Goal: Complete application form: Complete application form

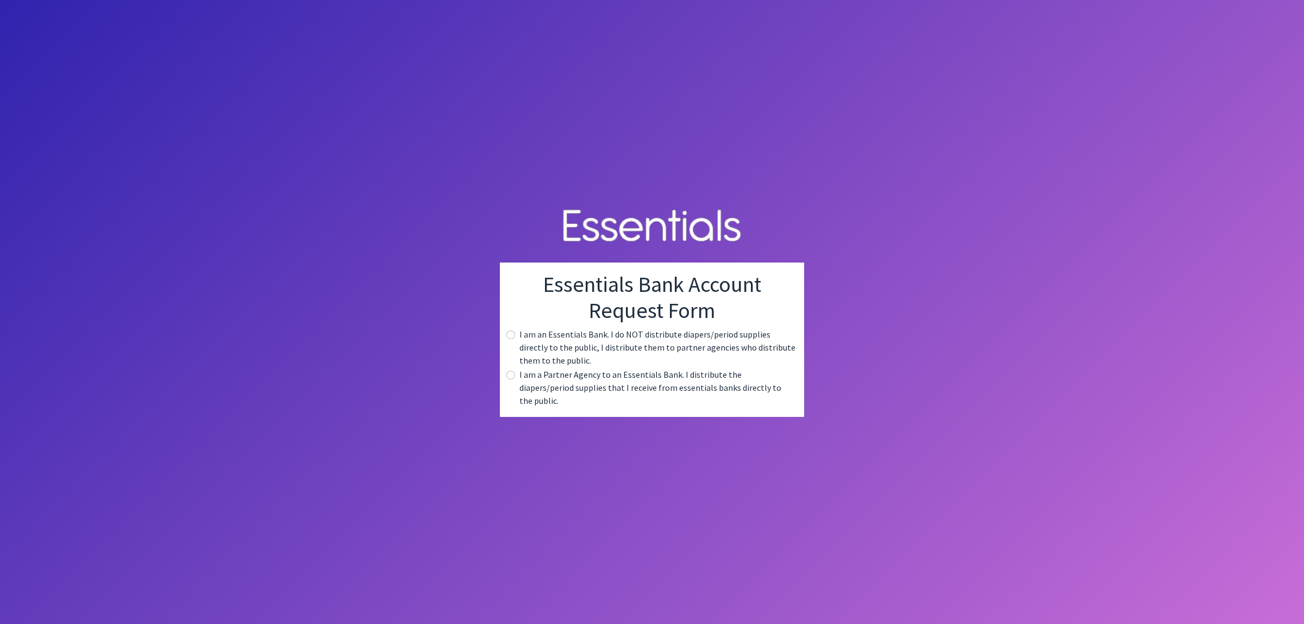
click at [579, 384] on label "I am a Partner Agency to an Essentials Bank. I distribute the diapers/period su…" at bounding box center [657, 387] width 276 height 39
drag, startPoint x: 576, startPoint y: 383, endPoint x: 557, endPoint y: 384, distance: 19.6
click at [573, 383] on label "I am a Partner Agency to an Essentials Bank. I distribute the diapers/period su…" at bounding box center [657, 387] width 276 height 39
click at [511, 379] on input "radio" at bounding box center [510, 375] width 9 height 9
radio input "true"
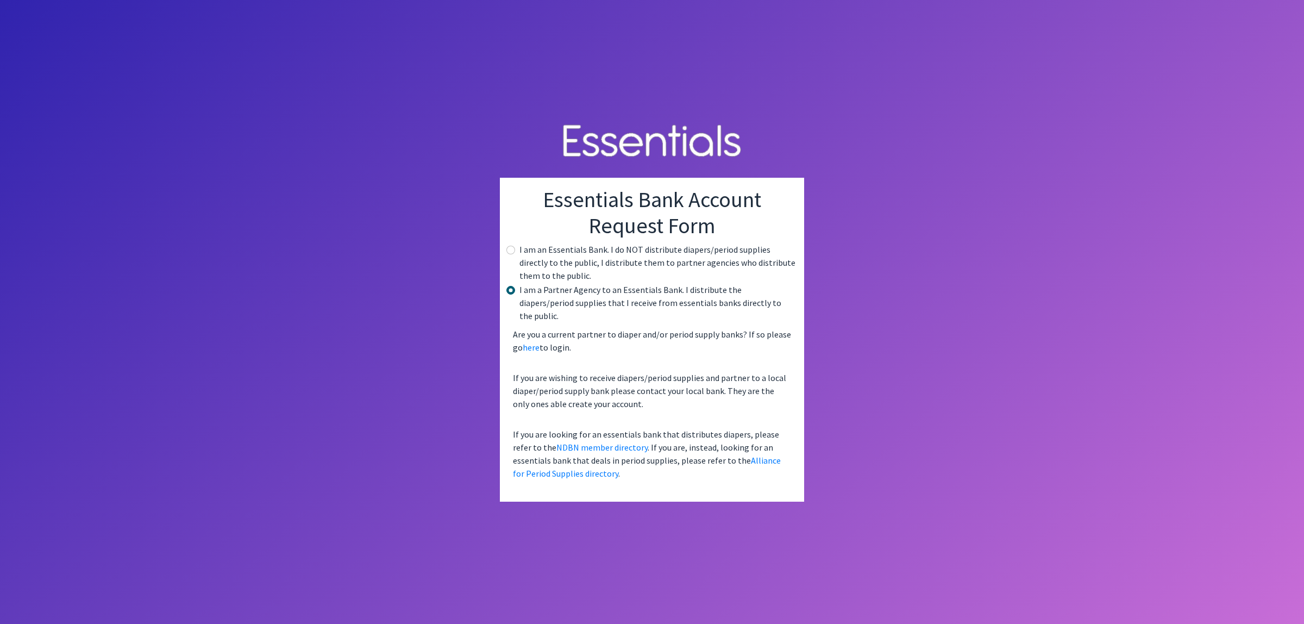
drag, startPoint x: 661, startPoint y: 481, endPoint x: 724, endPoint y: 478, distance: 63.6
click at [668, 480] on div "Essentials Bank Account Request Form I am an Essentials Bank. I do NOT distribu…" at bounding box center [652, 340] width 304 height 324
click at [770, 479] on div "Essentials Bank Account Request Form I am an Essentials Bank. I do NOT distribu…" at bounding box center [652, 340] width 304 height 324
click at [533, 342] on link "here" at bounding box center [531, 347] width 17 height 11
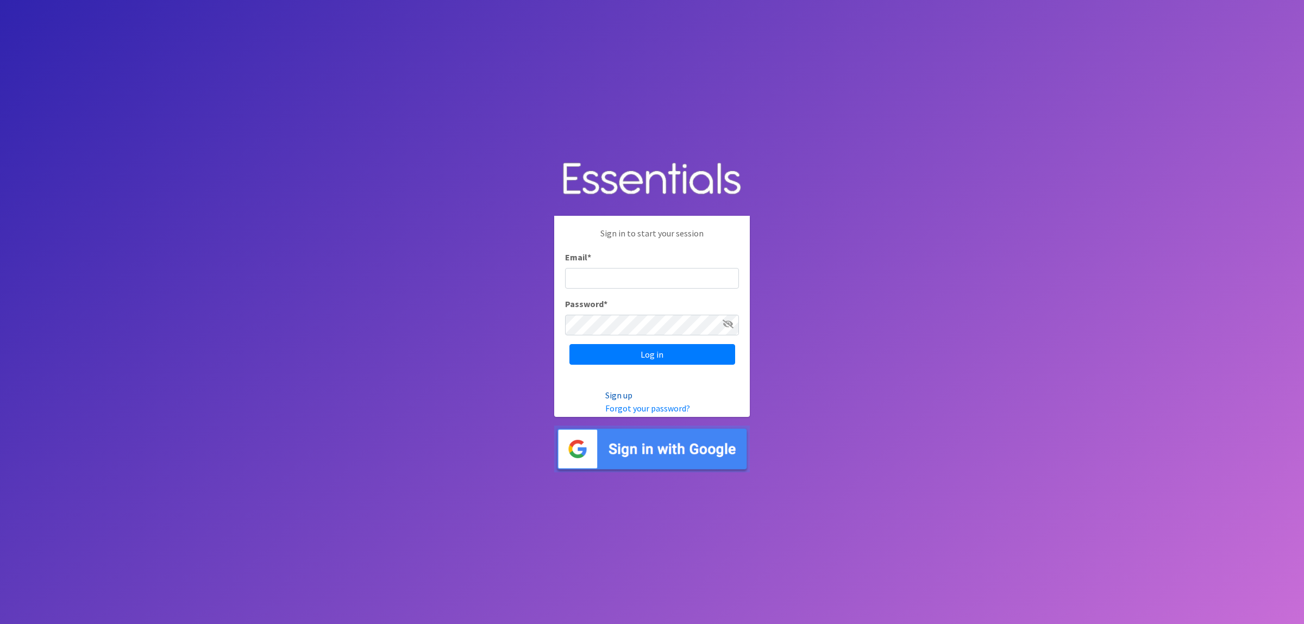
click at [623, 393] on link "Sign up" at bounding box center [618, 395] width 27 height 11
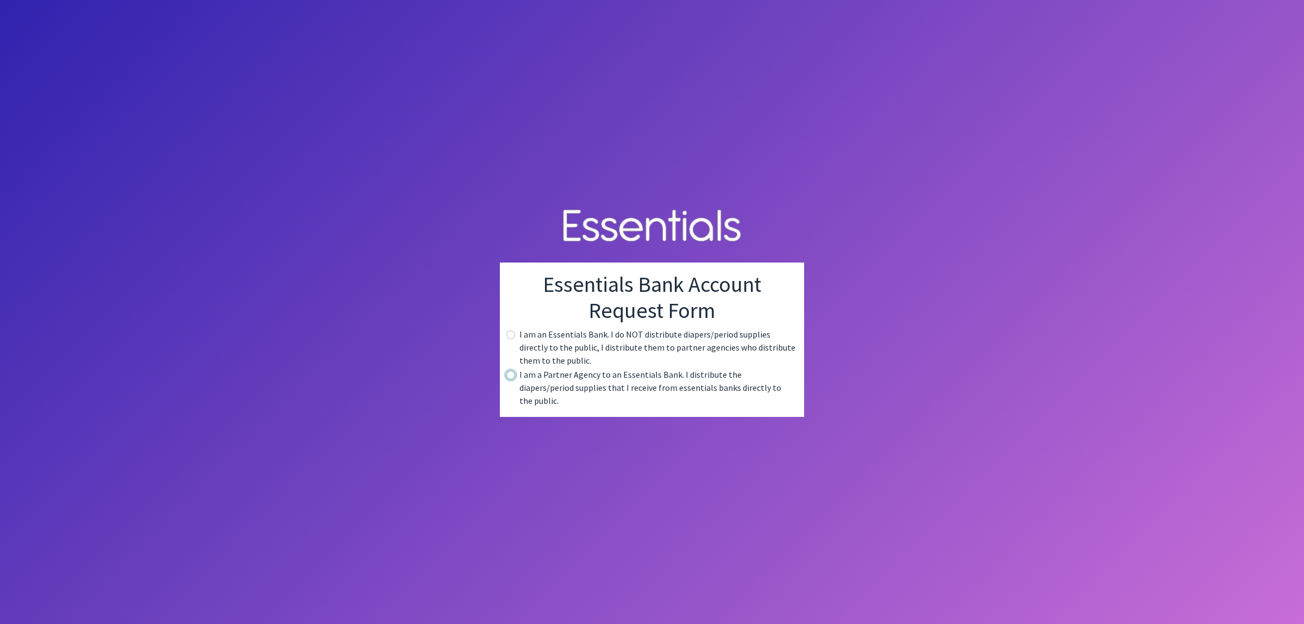
click at [513, 379] on input "radio" at bounding box center [510, 375] width 9 height 9
radio input "true"
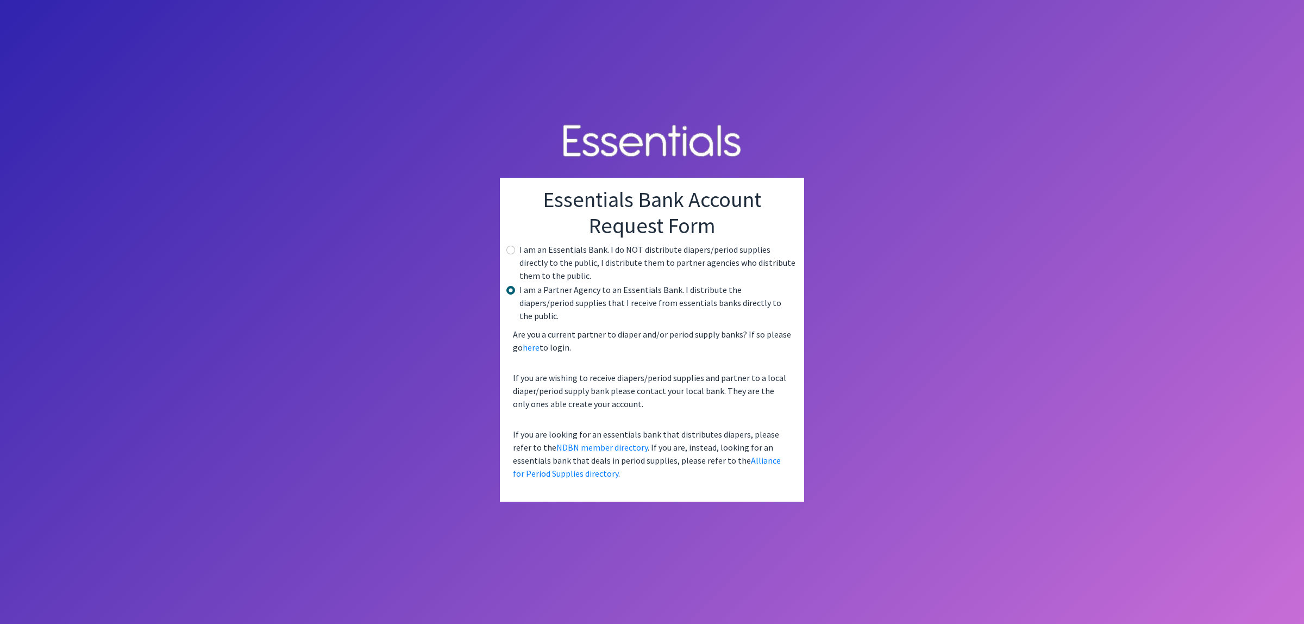
drag, startPoint x: 542, startPoint y: 300, endPoint x: 555, endPoint y: 300, distance: 13.0
click at [542, 300] on label "I am a Partner Agency to an Essentials Bank. I distribute the diapers/period su…" at bounding box center [657, 302] width 276 height 39
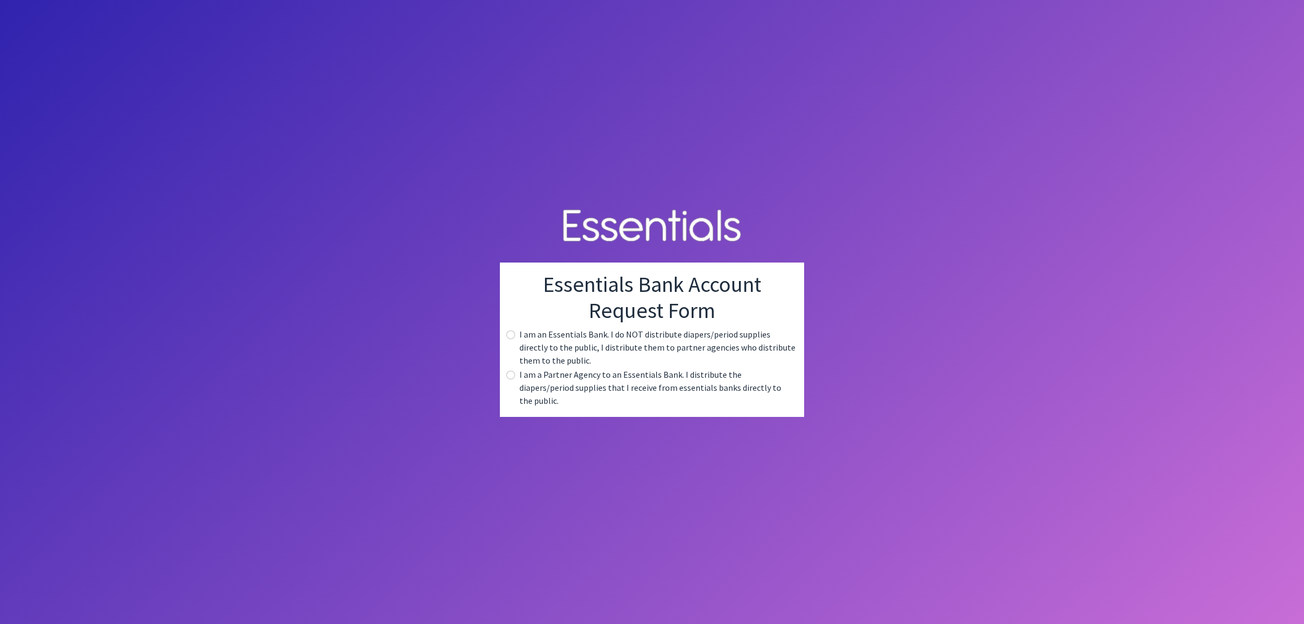
click at [530, 344] on label "I am an Essentials Bank. I do NOT distribute diapers/period supplies directly t…" at bounding box center [657, 347] width 276 height 39
click at [511, 379] on input "radio" at bounding box center [510, 375] width 9 height 9
radio input "true"
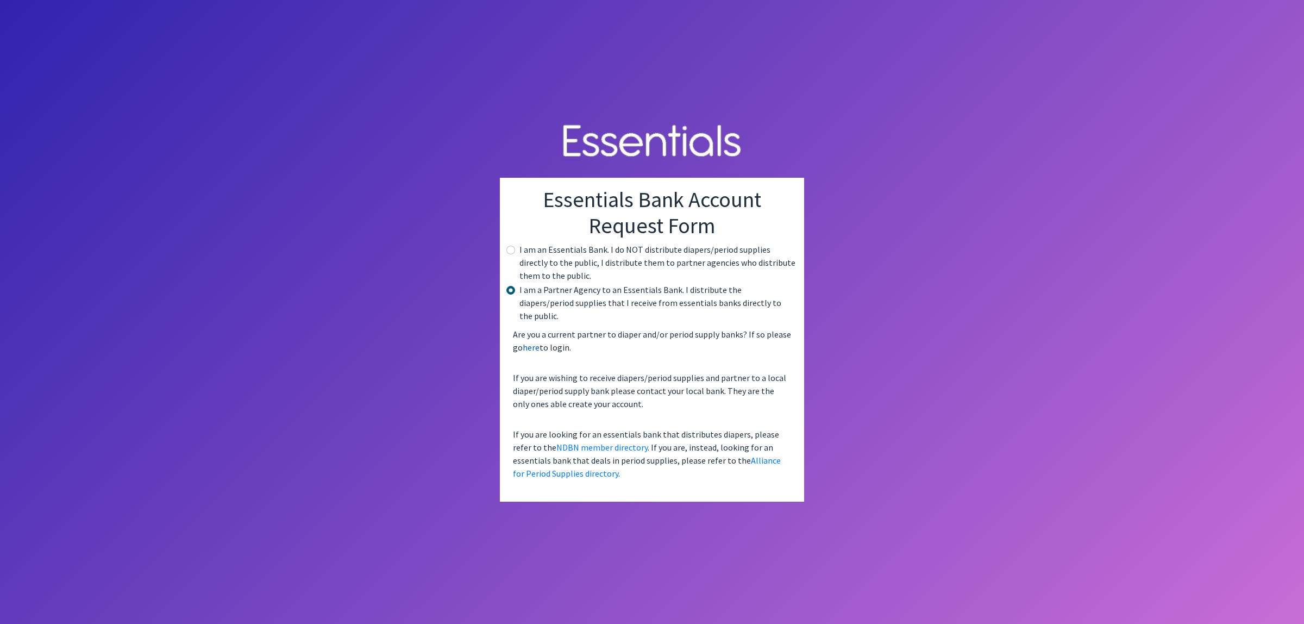
click at [528, 342] on link "here" at bounding box center [531, 347] width 17 height 11
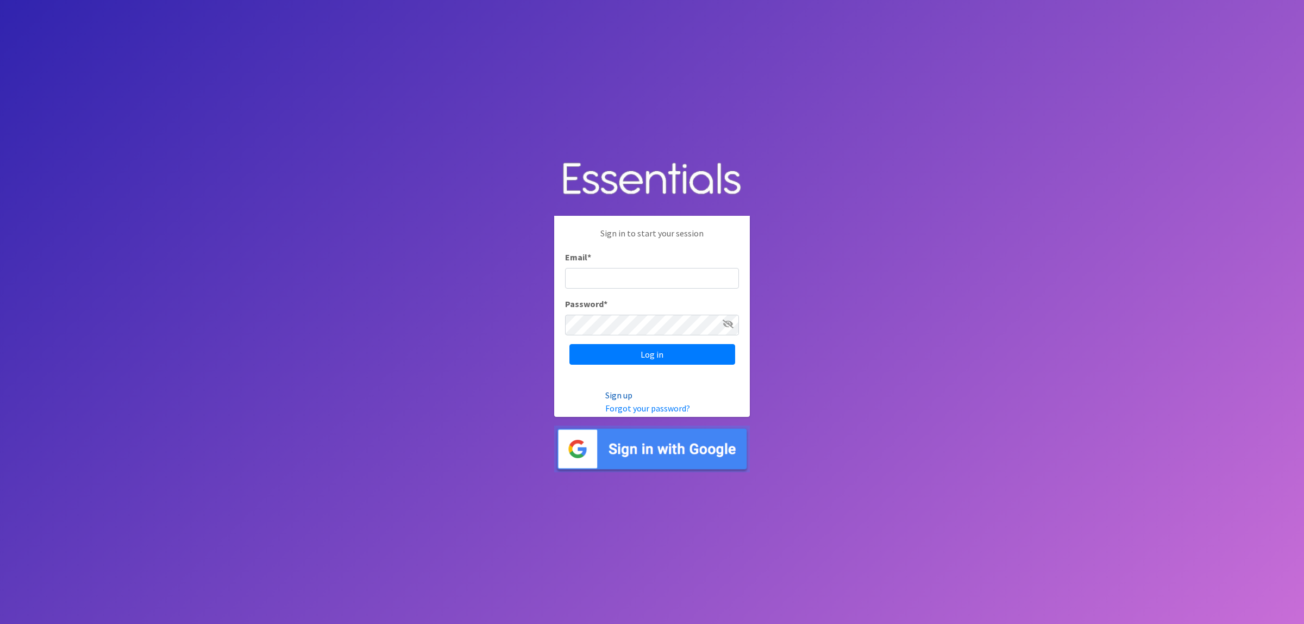
click at [622, 394] on link "Sign up" at bounding box center [618, 395] width 27 height 11
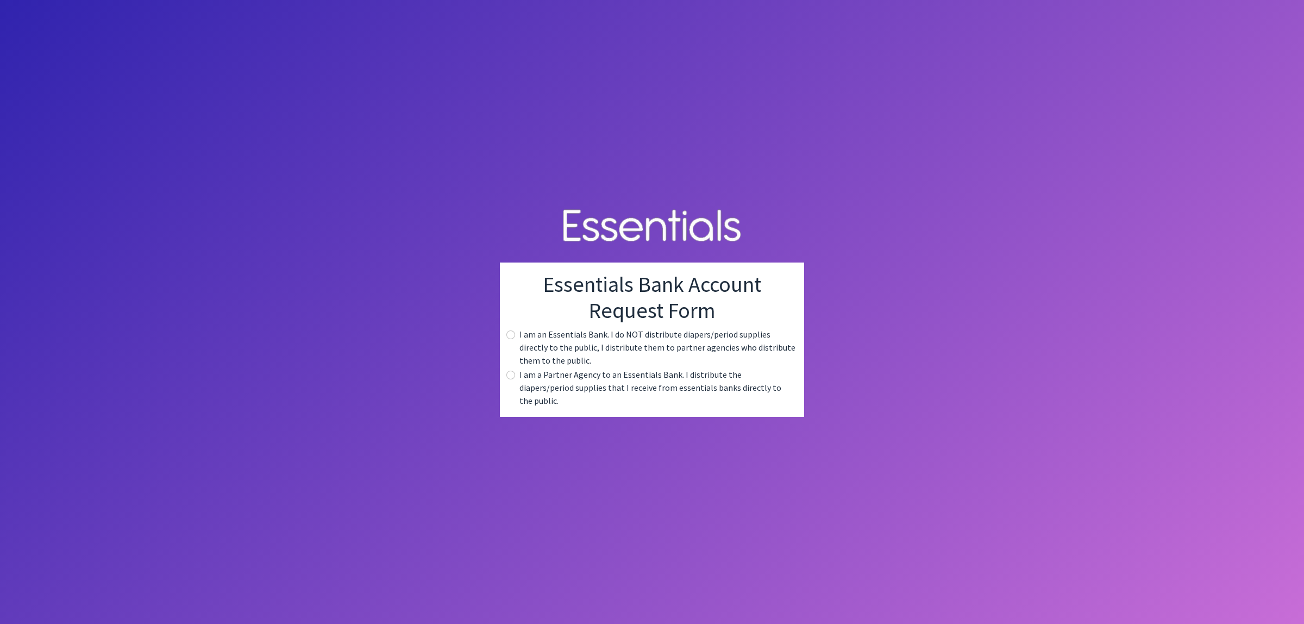
click at [524, 379] on label "I am a Partner Agency to an Essentials Bank. I distribute the diapers/period su…" at bounding box center [657, 387] width 276 height 39
click at [506, 379] on input "radio" at bounding box center [510, 375] width 9 height 9
radio input "true"
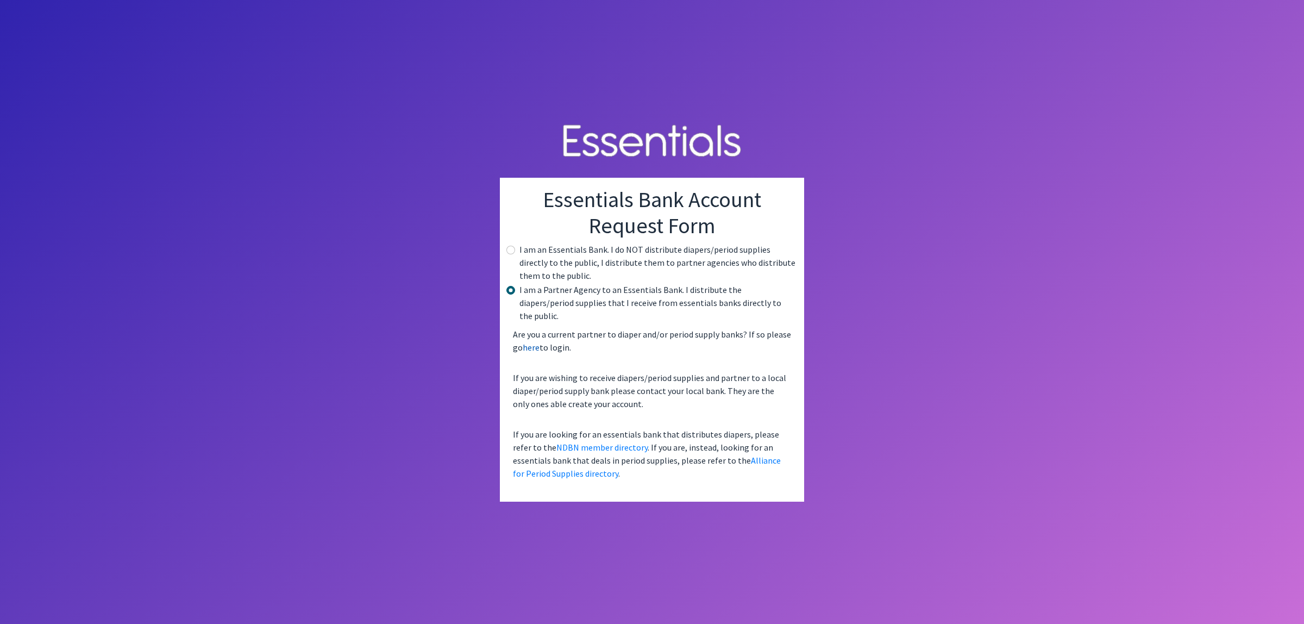
click at [531, 342] on link "here" at bounding box center [531, 347] width 17 height 11
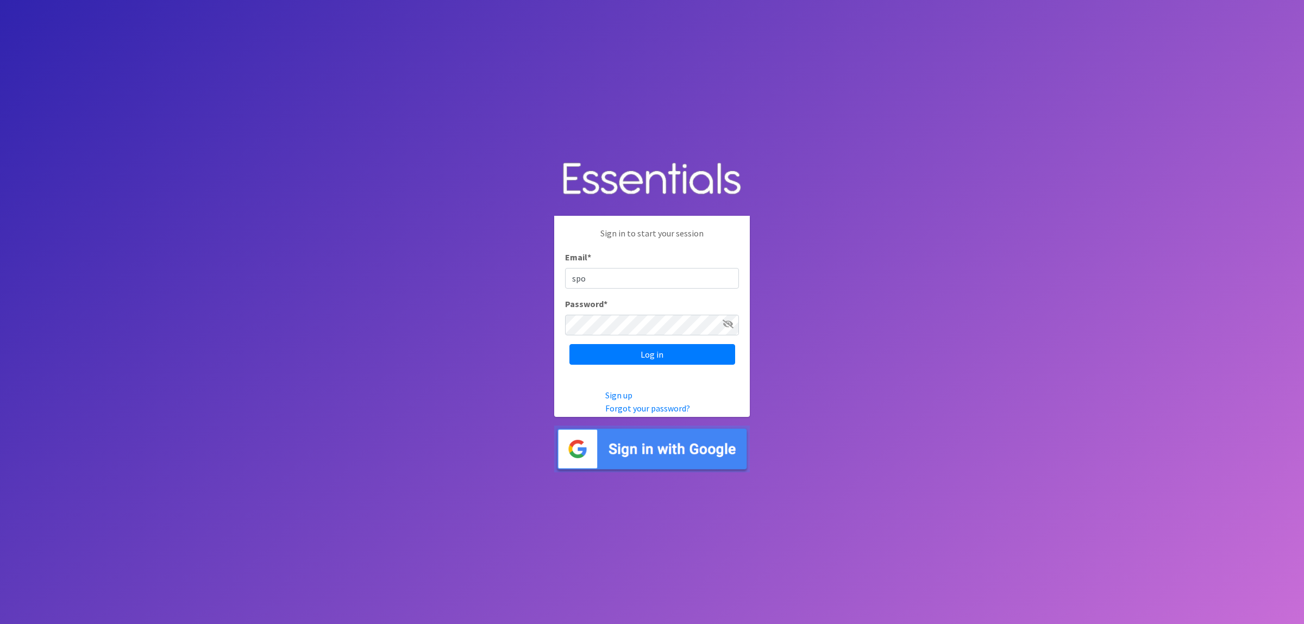
type input "[EMAIL_ADDRESS][DOMAIN_NAME]"
click at [569, 344] on input "Log in" at bounding box center [652, 354] width 166 height 21
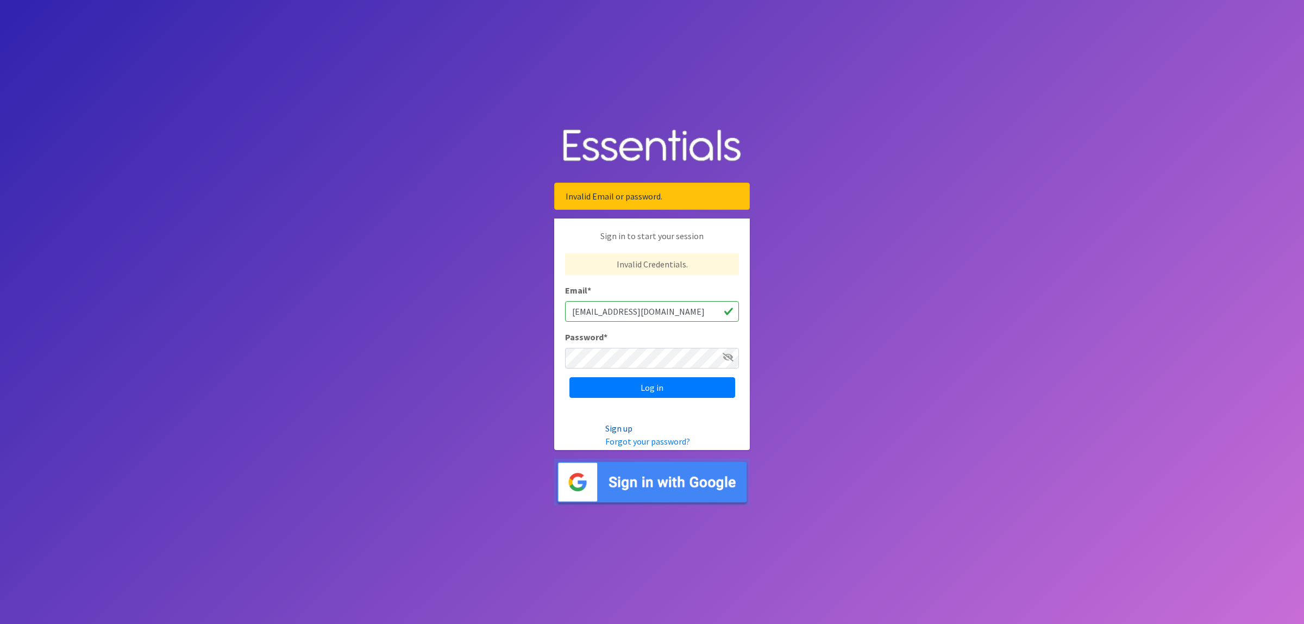
click at [617, 424] on link "Sign up" at bounding box center [618, 428] width 27 height 11
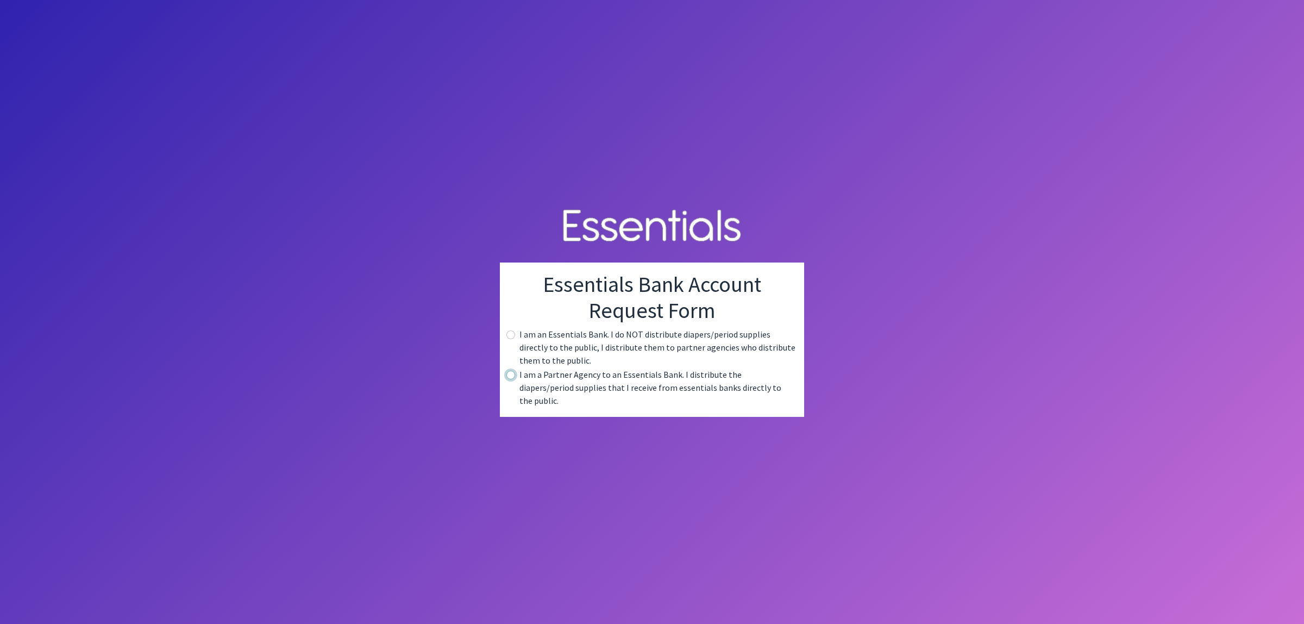
click at [508, 379] on input "radio" at bounding box center [510, 375] width 9 height 9
radio input "true"
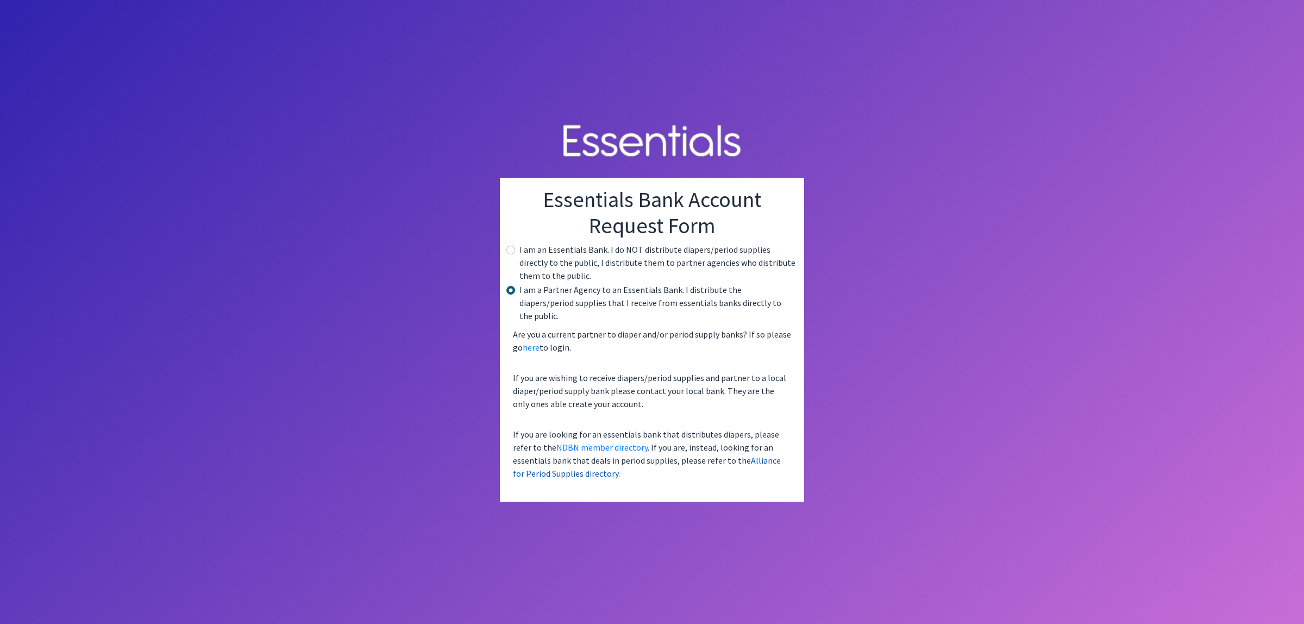
click at [723, 455] on link "Alliance for Period Supplies directory" at bounding box center [647, 467] width 268 height 24
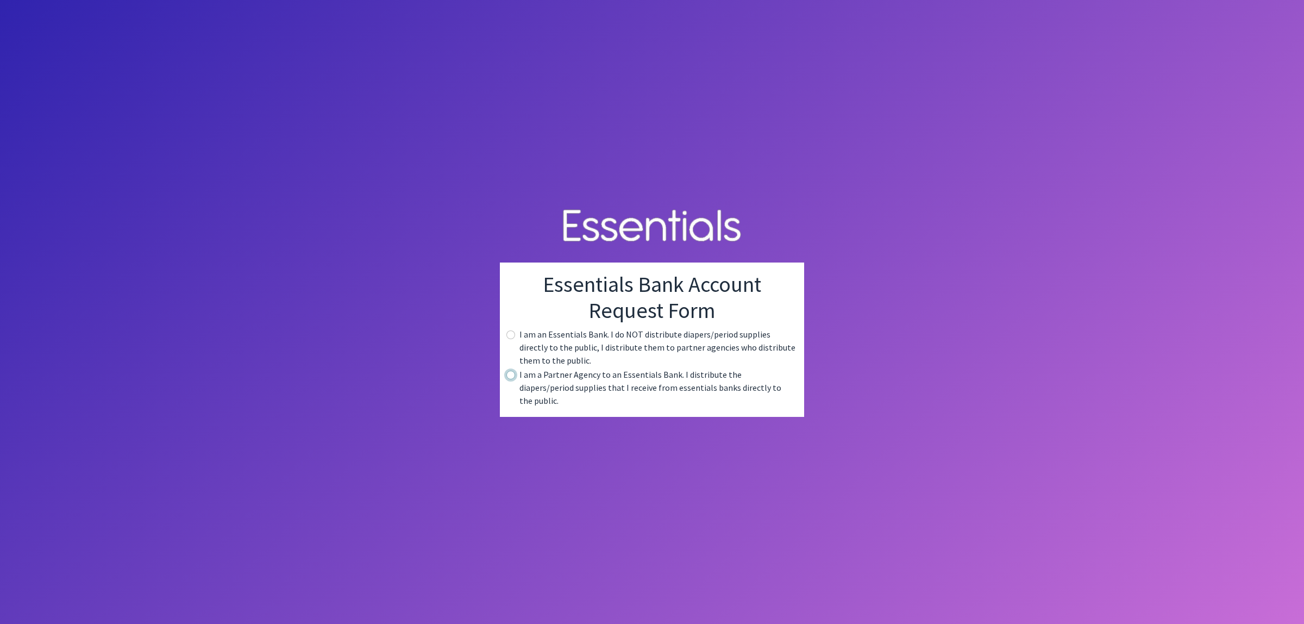
click at [511, 379] on input "radio" at bounding box center [510, 375] width 9 height 9
radio input "true"
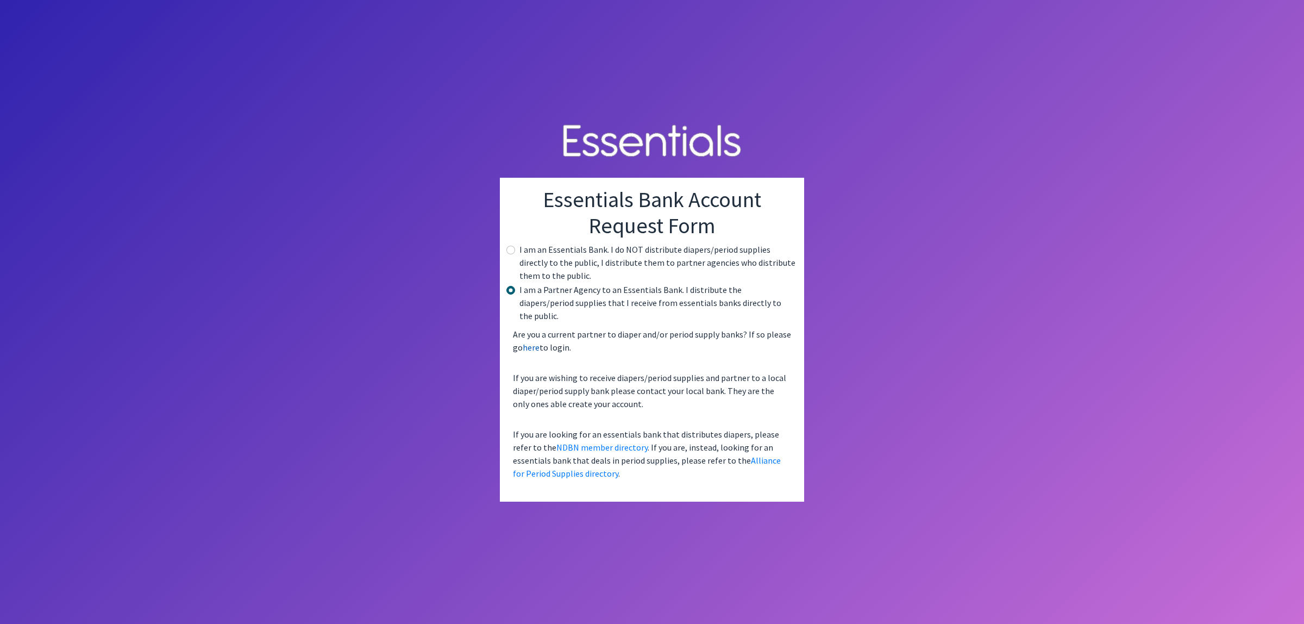
click at [524, 346] on link "here" at bounding box center [531, 347] width 17 height 11
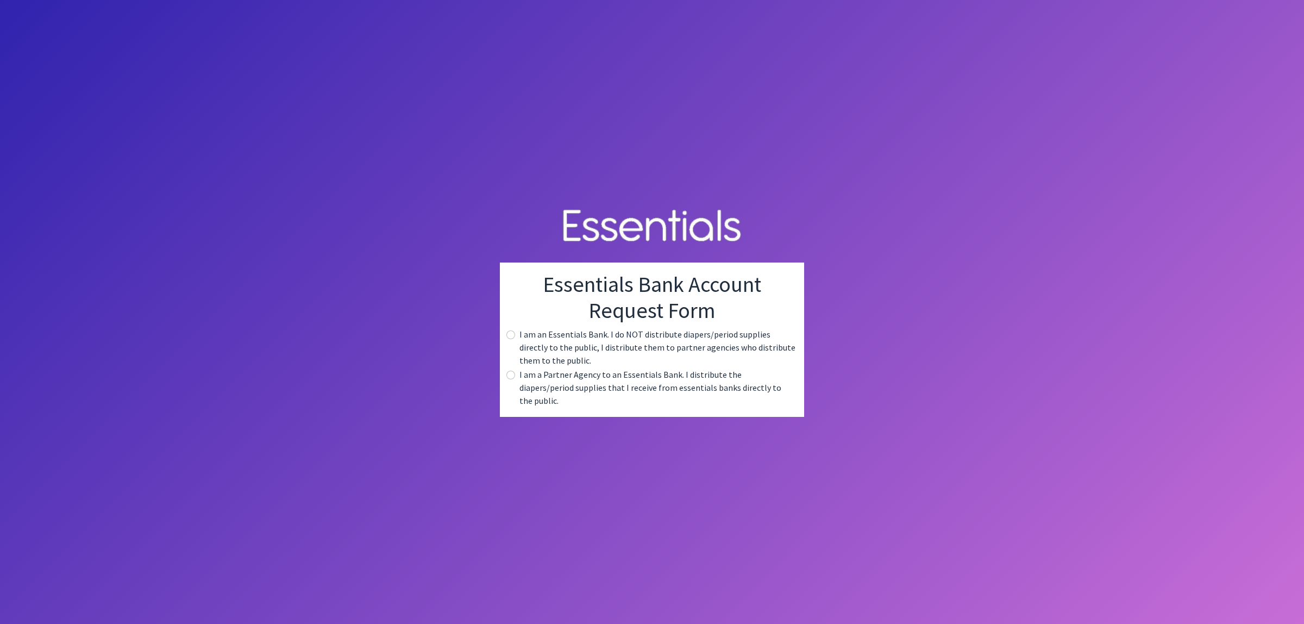
click at [557, 385] on label "I am a Partner Agency to an Essentials Bank. I distribute the diapers/period su…" at bounding box center [657, 387] width 276 height 39
click at [547, 379] on label "I am a Partner Agency to an Essentials Bank. I distribute the diapers/period su…" at bounding box center [657, 387] width 276 height 39
drag, startPoint x: 522, startPoint y: 382, endPoint x: 512, endPoint y: 382, distance: 10.3
click at [516, 382] on div "I am a Partner Agency to an Essentials Bank. I distribute the diapers/period su…" at bounding box center [651, 387] width 287 height 39
click at [512, 379] on input "radio" at bounding box center [510, 375] width 9 height 9
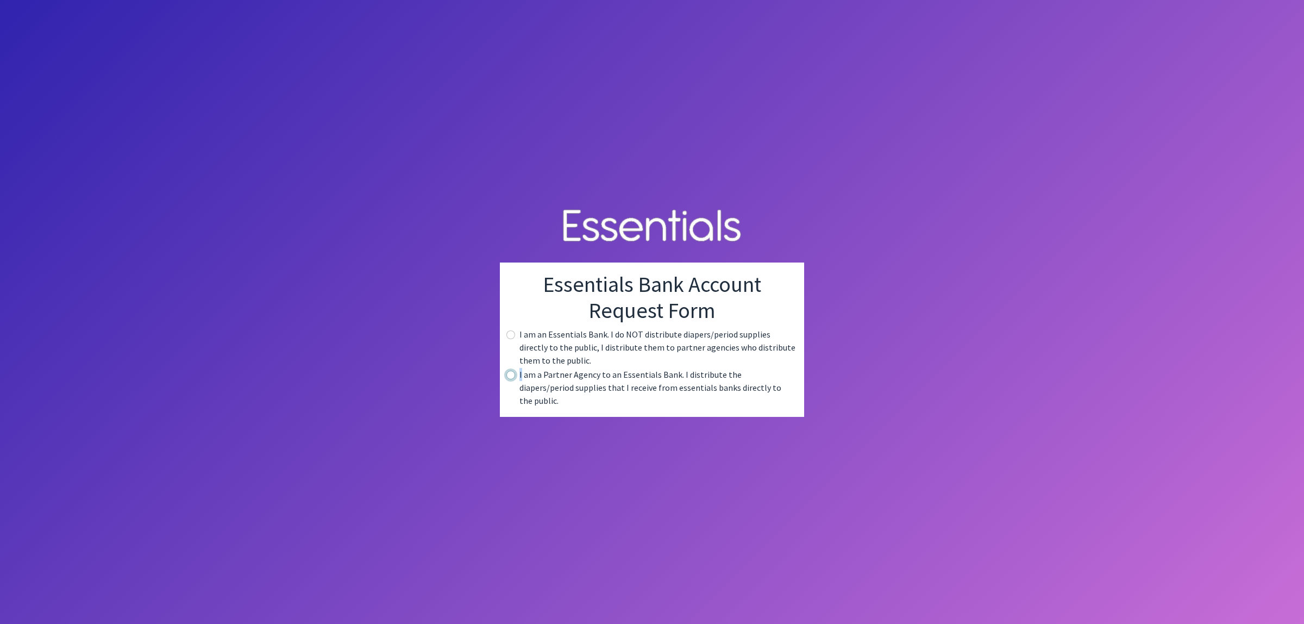
radio input "true"
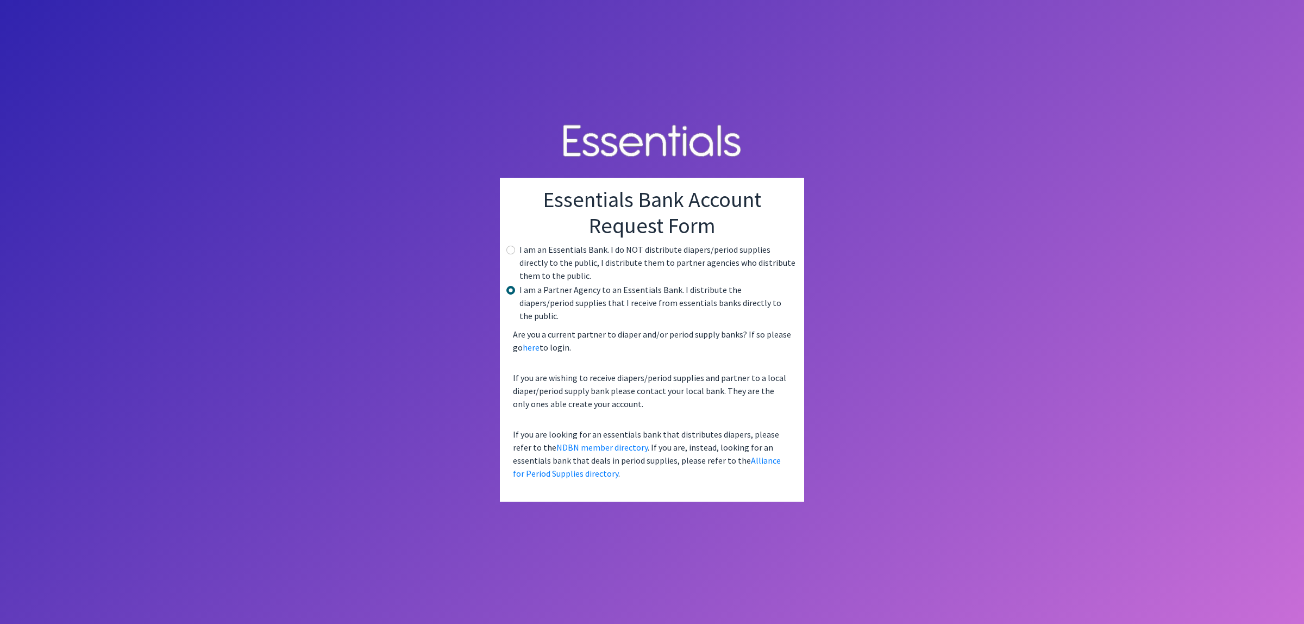
click at [751, 547] on body "Essentials Bank Account Request Form I am an Essentials Bank. I do NOT distribu…" at bounding box center [652, 312] width 1304 height 624
